Goal: Navigation & Orientation: Find specific page/section

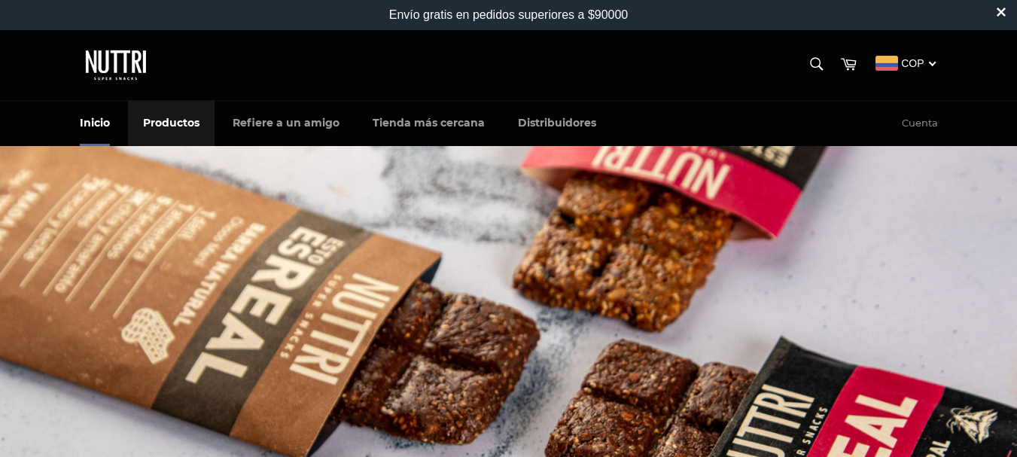
click at [185, 121] on link "Productos" at bounding box center [171, 123] width 87 height 44
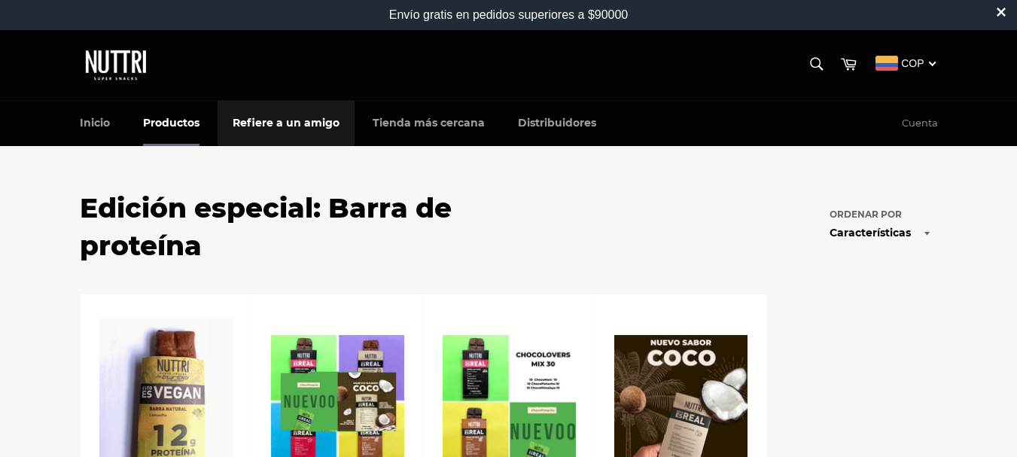
click at [284, 128] on link "Refiere a un amigo" at bounding box center [285, 123] width 137 height 44
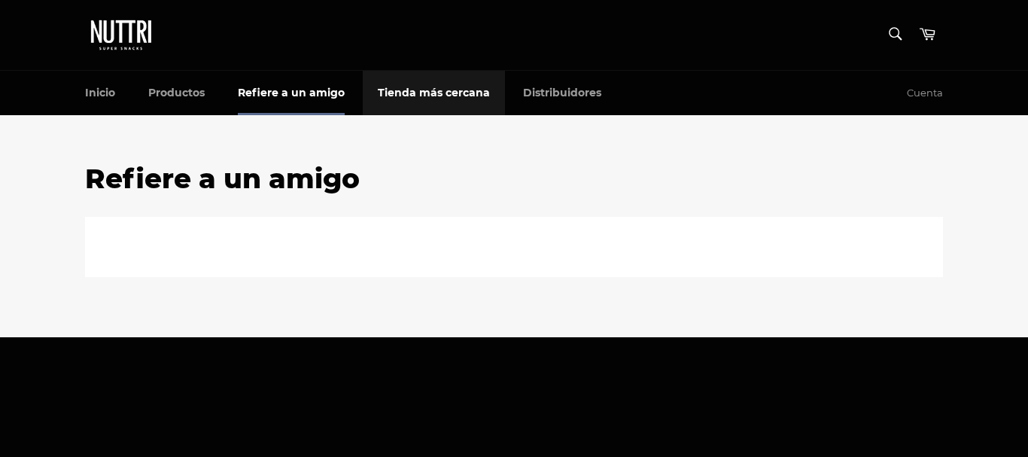
click at [433, 99] on link "Tienda más cercana" at bounding box center [434, 93] width 142 height 44
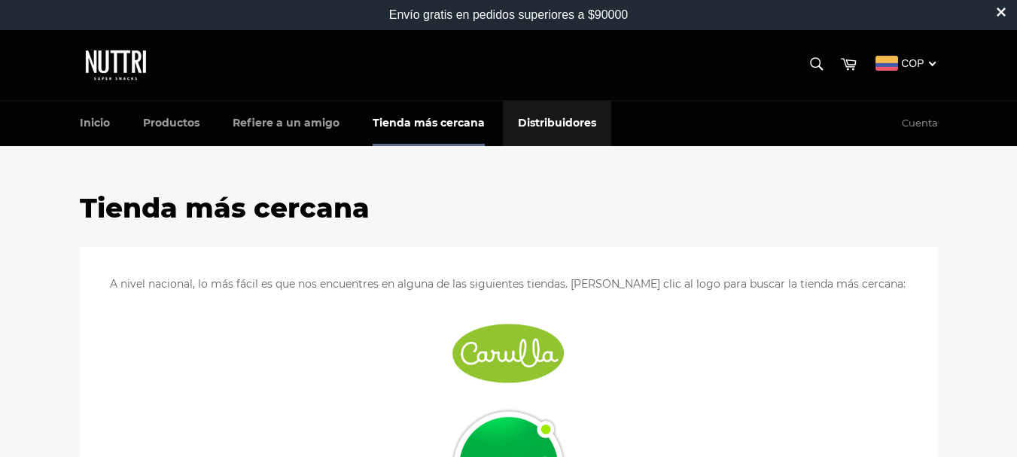
click at [528, 90] on header "Navegación Buscar Buscar Carrito Colombian Peso US Dollar Euro British Pound St…" at bounding box center [508, 87] width 1017 height 114
click at [534, 123] on link "Distribuidores" at bounding box center [557, 123] width 108 height 44
